Goal: Information Seeking & Learning: Check status

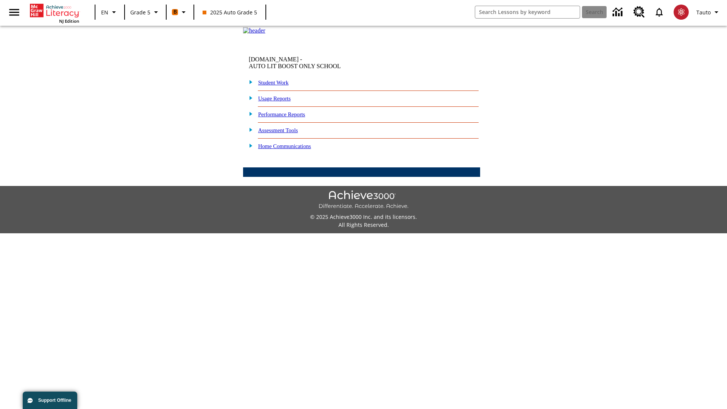
click at [289, 117] on link "Performance Reports" at bounding box center [281, 114] width 47 height 6
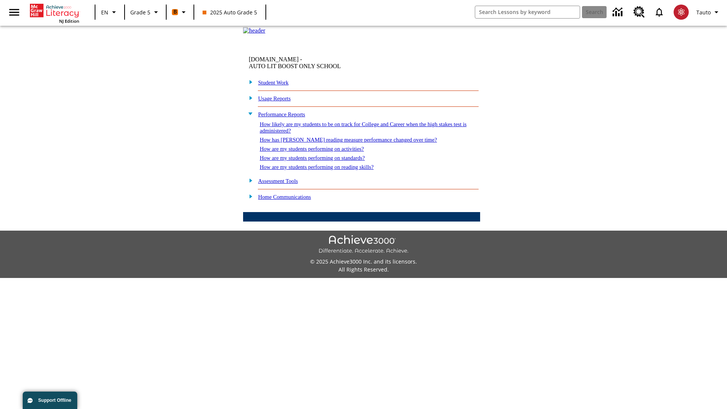
click at [319, 152] on link "How are my students performing on activities?" at bounding box center [312, 149] width 104 height 6
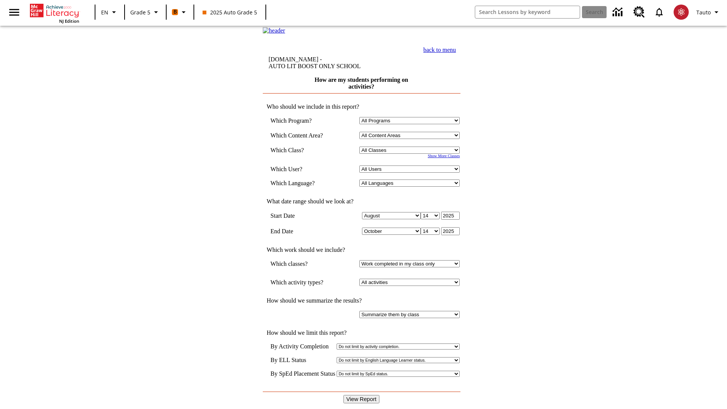
click at [411, 154] on select "Select a Class: All Classes 2025 Auto Grade 5 OL 2025 Auto Grade 6" at bounding box center [409, 149] width 100 height 7
select select "11133131"
click at [411, 173] on select "All Users Cat, Sautoen Cat, Sautoes Cat1, Sautoss Donotlogin, Sautoen Twoschool…" at bounding box center [409, 168] width 100 height 7
select select "21437107"
click at [362, 395] on input "View Report" at bounding box center [361, 399] width 36 height 8
